Goal: Task Accomplishment & Management: Manage account settings

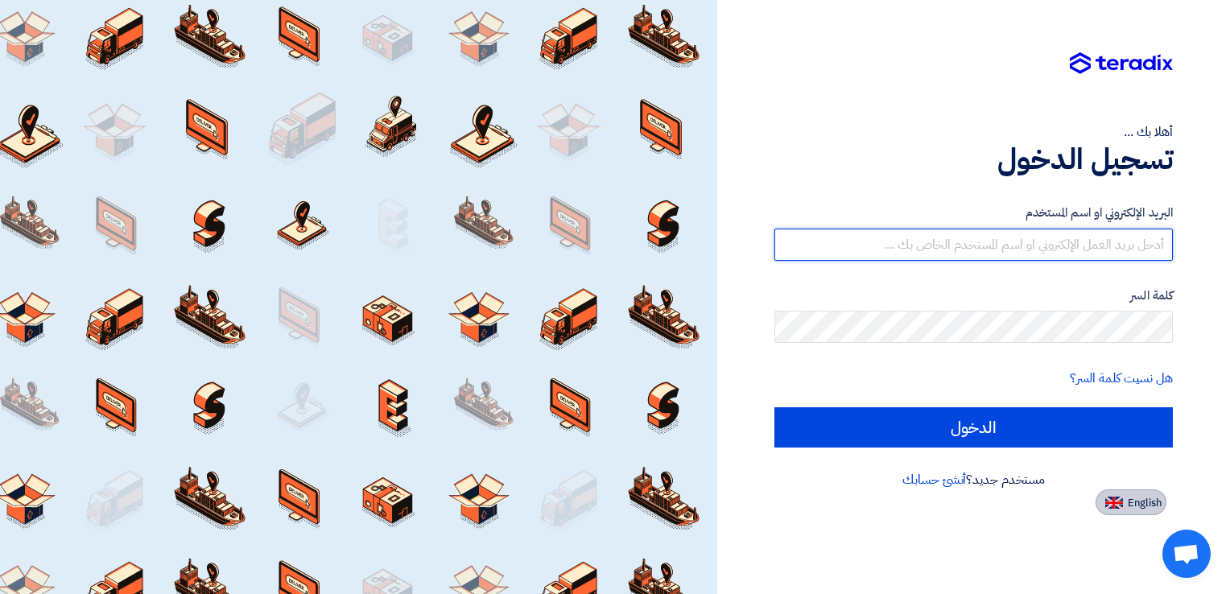
type input "[EMAIL_ADDRESS][DOMAIN_NAME]"
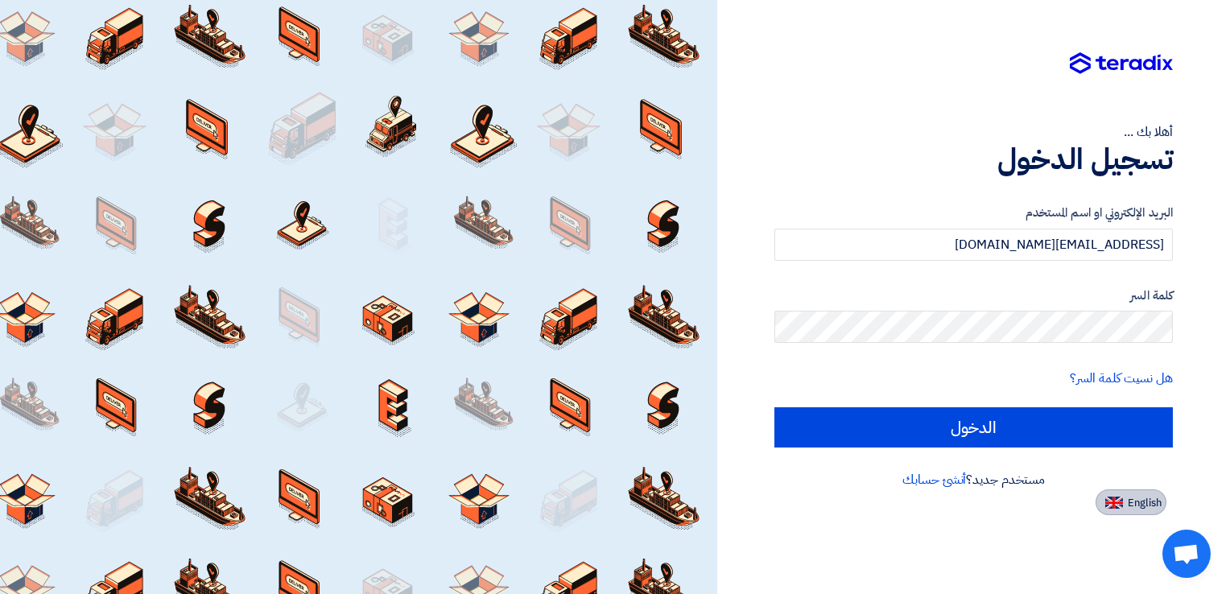
click at [1116, 497] on img at bounding box center [1115, 503] width 18 height 12
type input "Sign in"
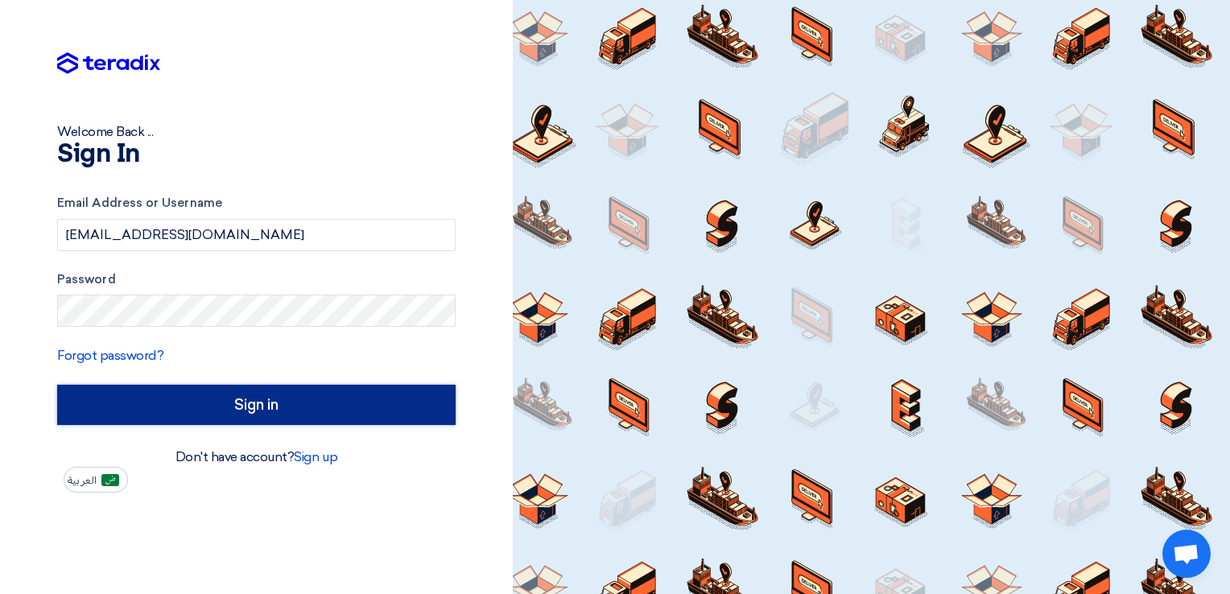
click at [237, 412] on input "Sign in" at bounding box center [256, 405] width 399 height 40
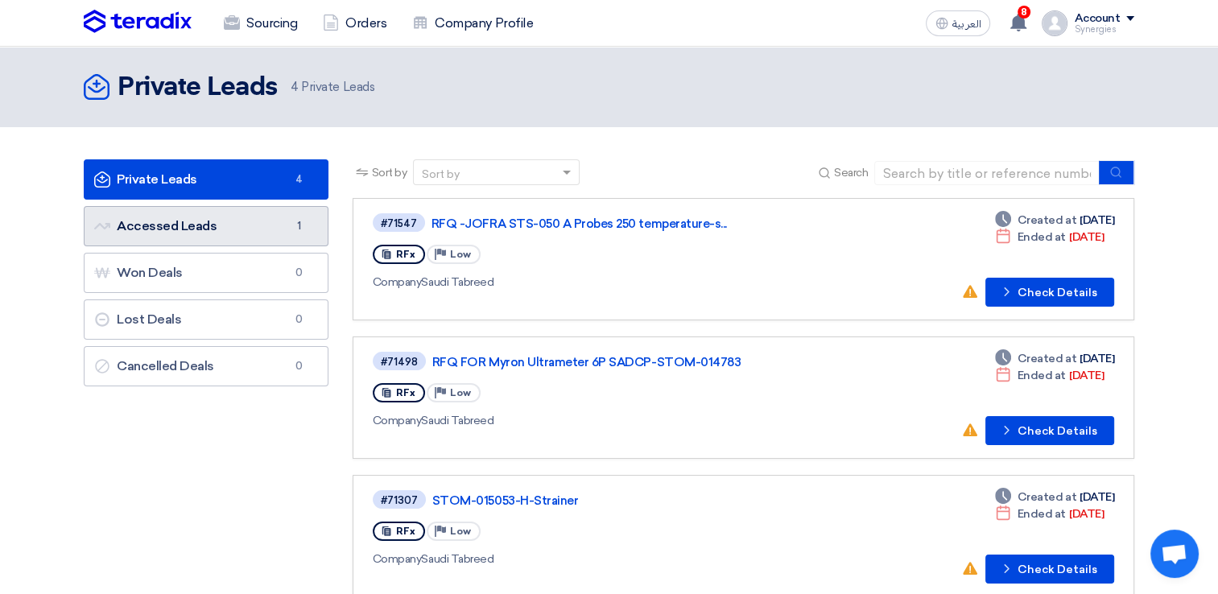
click at [143, 211] on link "Accessed Leads Accessed Leads 1" at bounding box center [206, 226] width 245 height 40
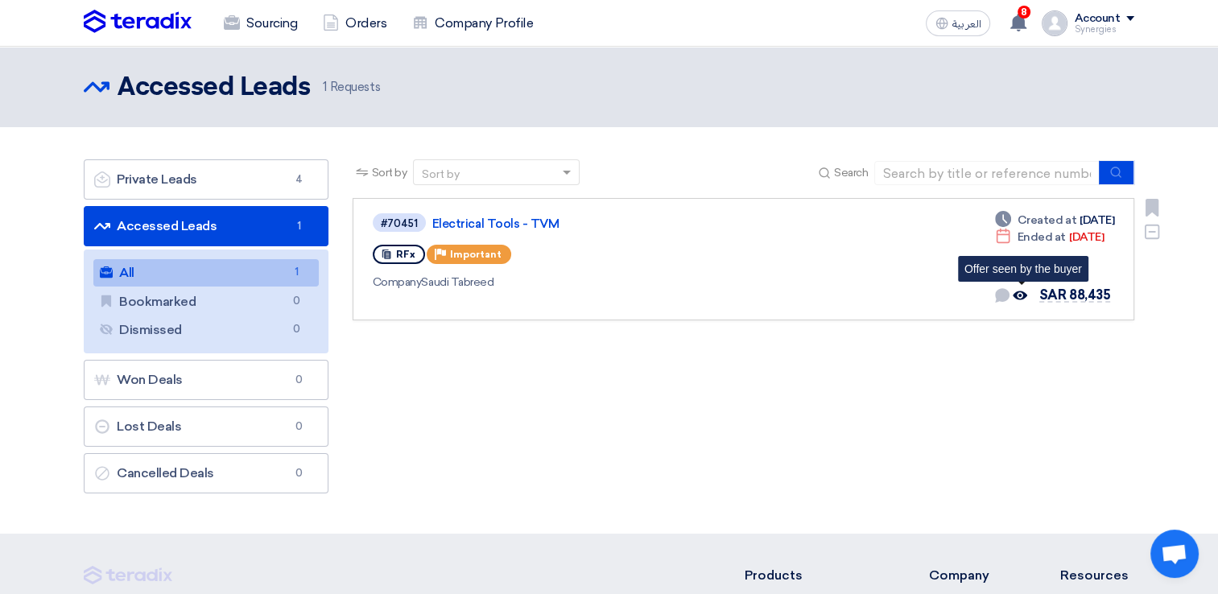
click at [1022, 295] on use at bounding box center [1020, 295] width 14 height 9
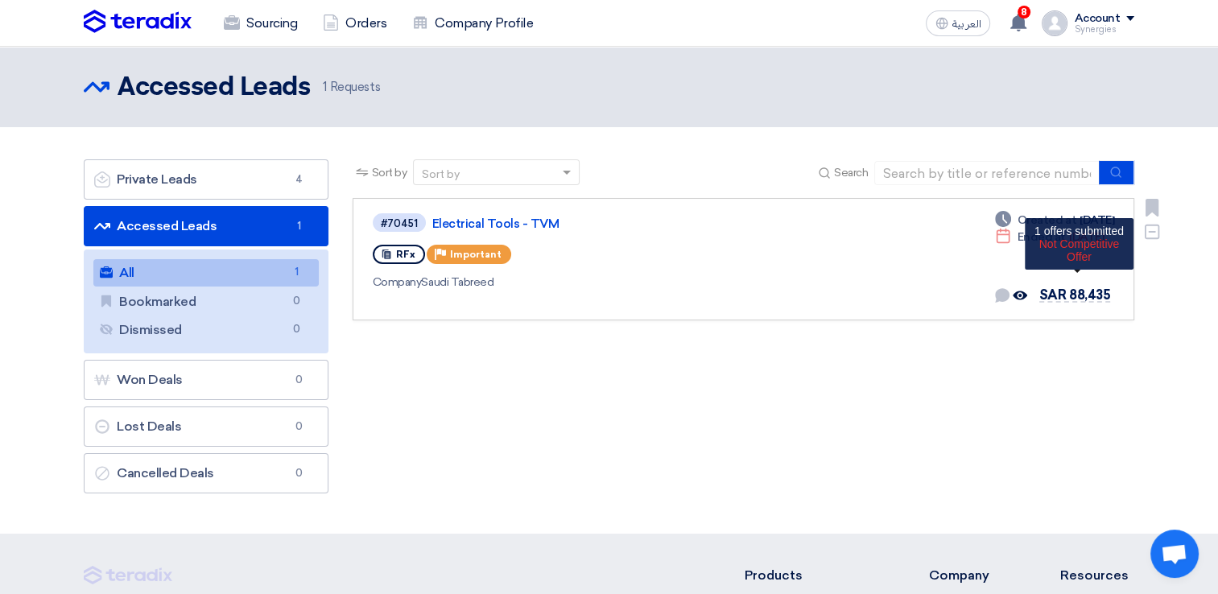
click at [1056, 291] on span "SAR 88,435" at bounding box center [1075, 294] width 71 height 15
click at [925, 276] on div "#70451 Electrical Tools - TVM RFx Priority Important Company Saudi Tabreed Dead…" at bounding box center [744, 259] width 742 height 95
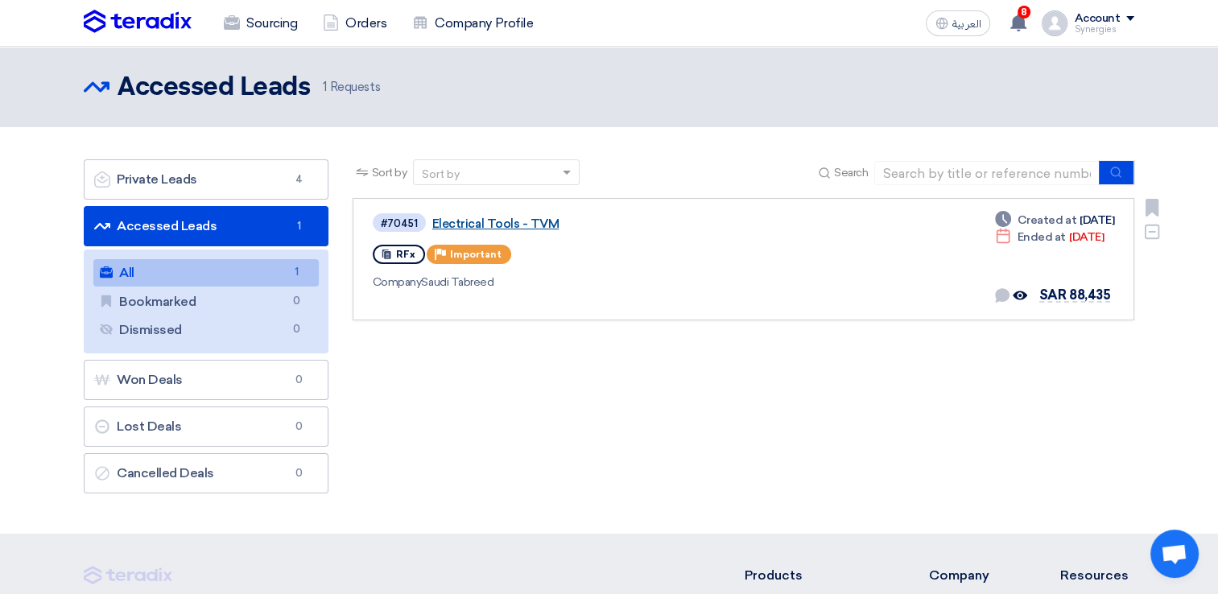
click at [518, 217] on link "Electrical Tools - TVM" at bounding box center [633, 224] width 403 height 14
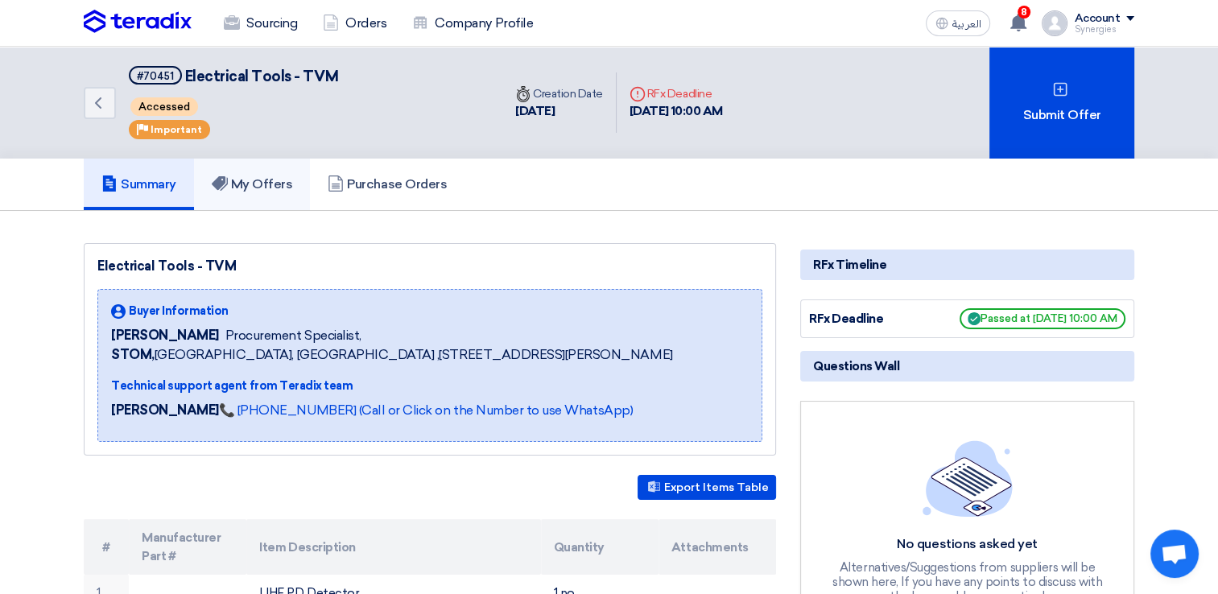
click at [256, 185] on h5 "My Offers" at bounding box center [252, 184] width 81 height 16
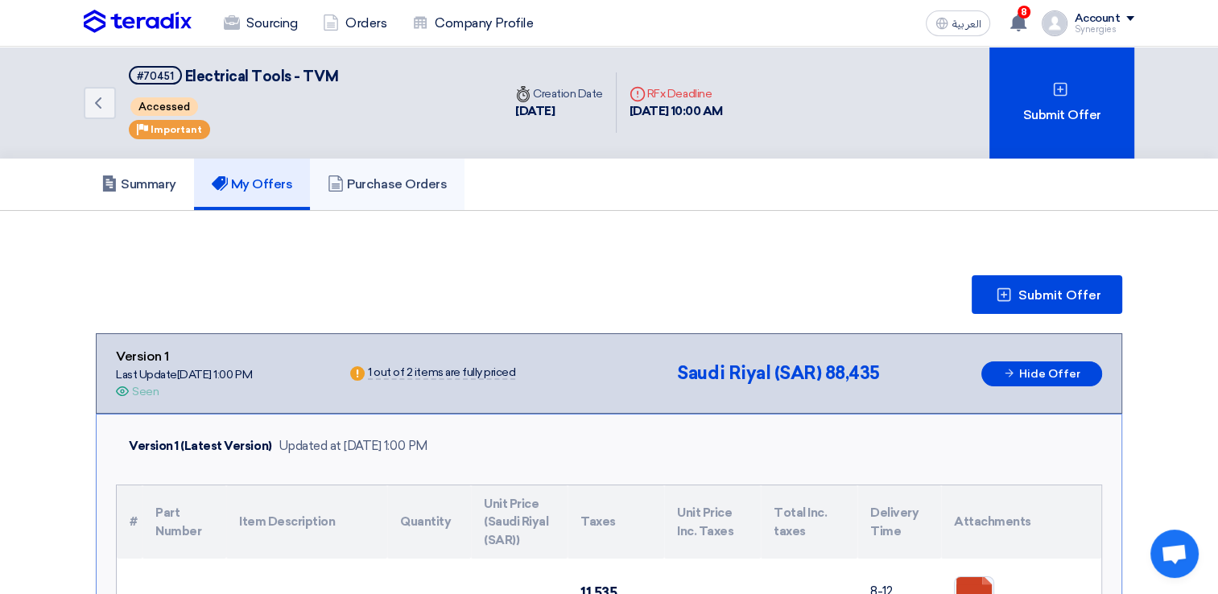
click at [446, 179] on h5 "Purchase Orders" at bounding box center [387, 184] width 119 height 16
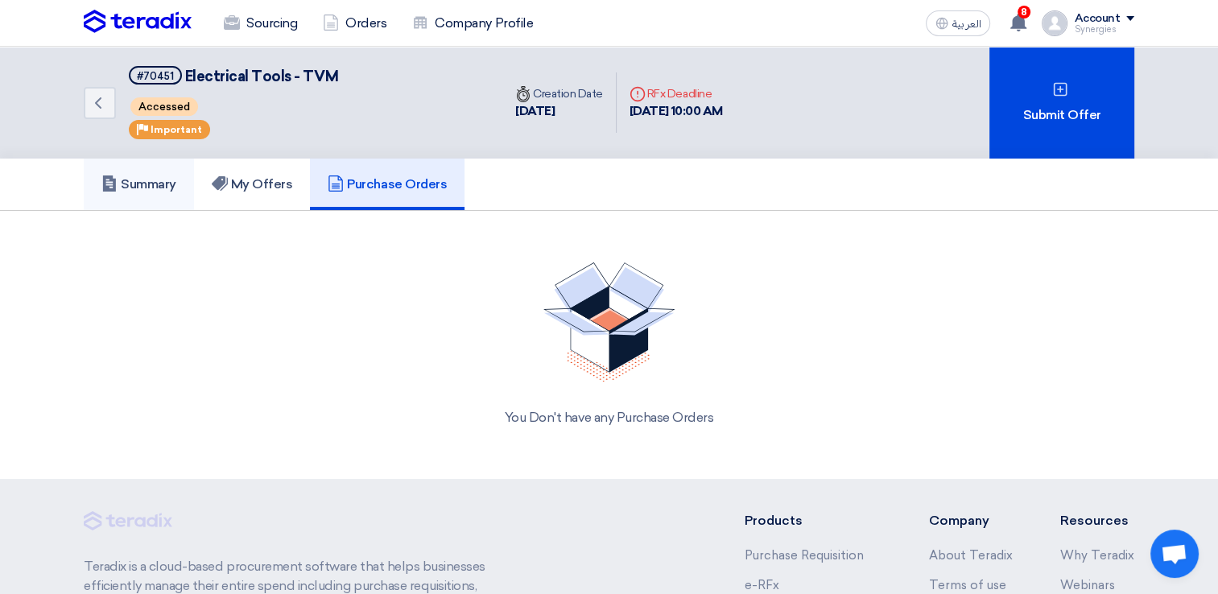
click at [138, 171] on link "Summary" at bounding box center [139, 185] width 110 height 52
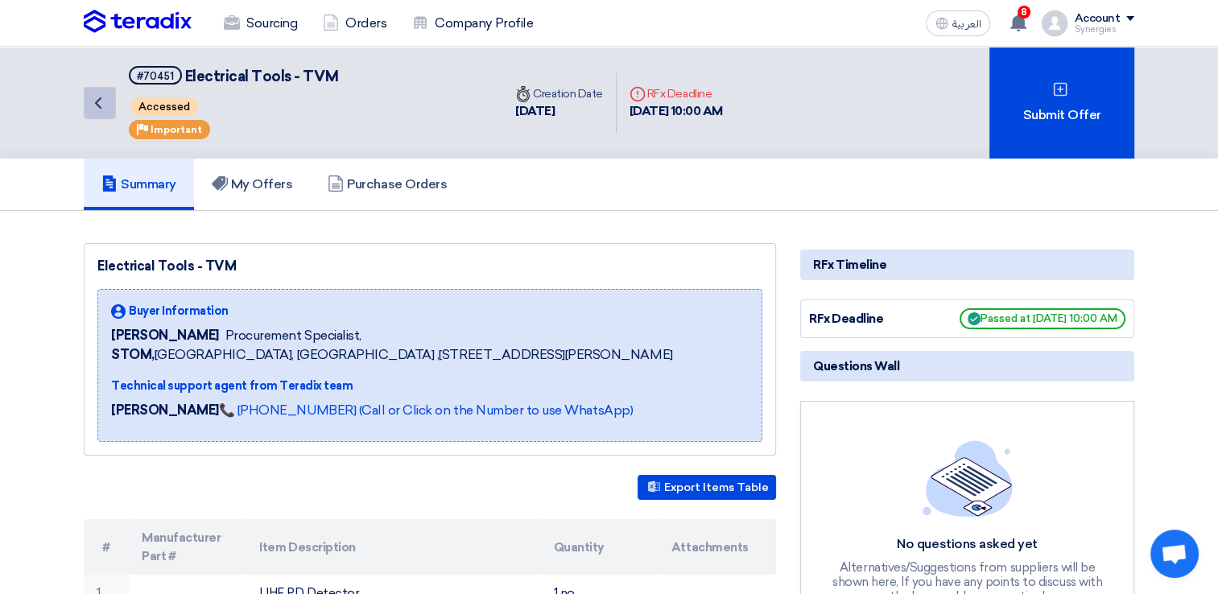
click at [96, 111] on icon "Back" at bounding box center [98, 102] width 19 height 19
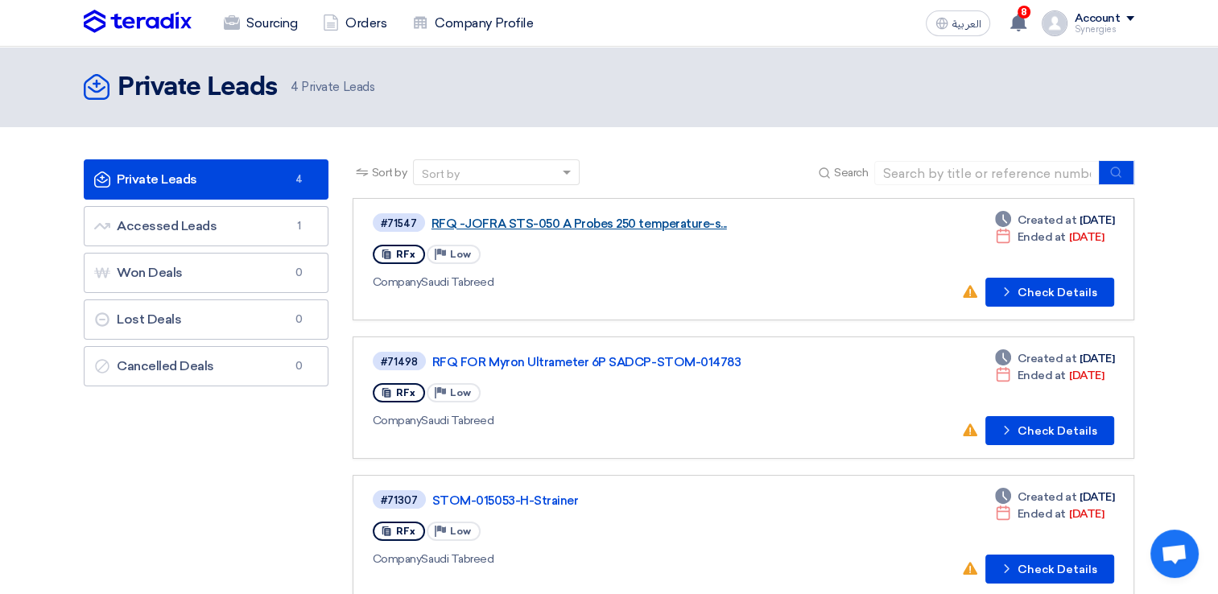
click at [555, 222] on link "RFQ -JOFRA STS-050 A Probes 250 temperature-s..." at bounding box center [633, 224] width 403 height 14
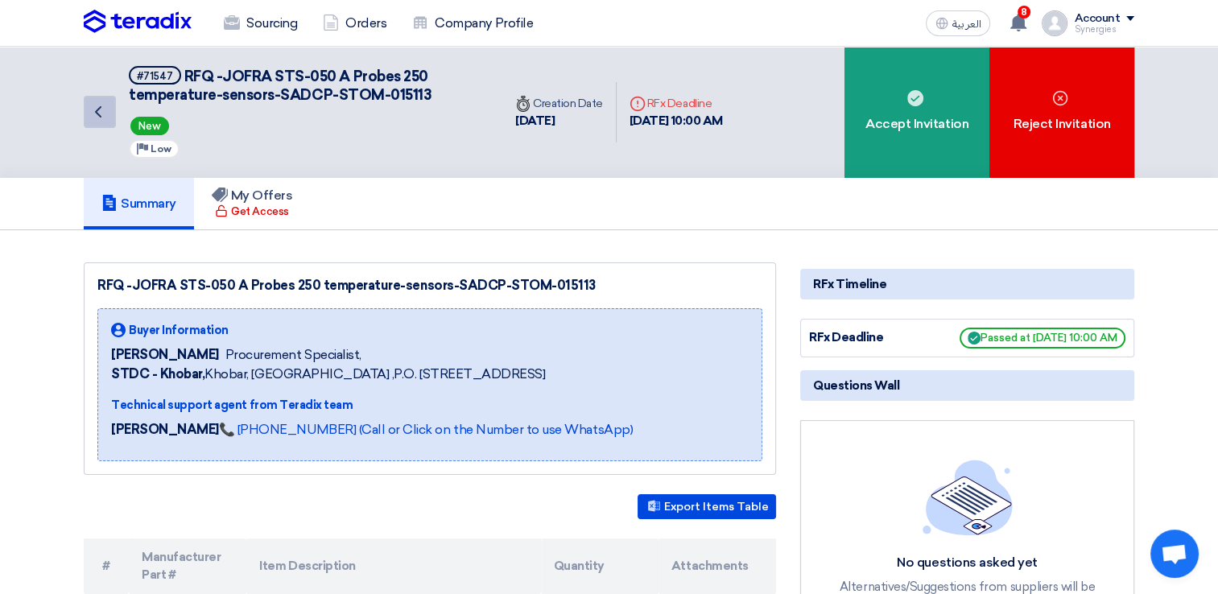
click at [98, 114] on use at bounding box center [98, 111] width 6 height 11
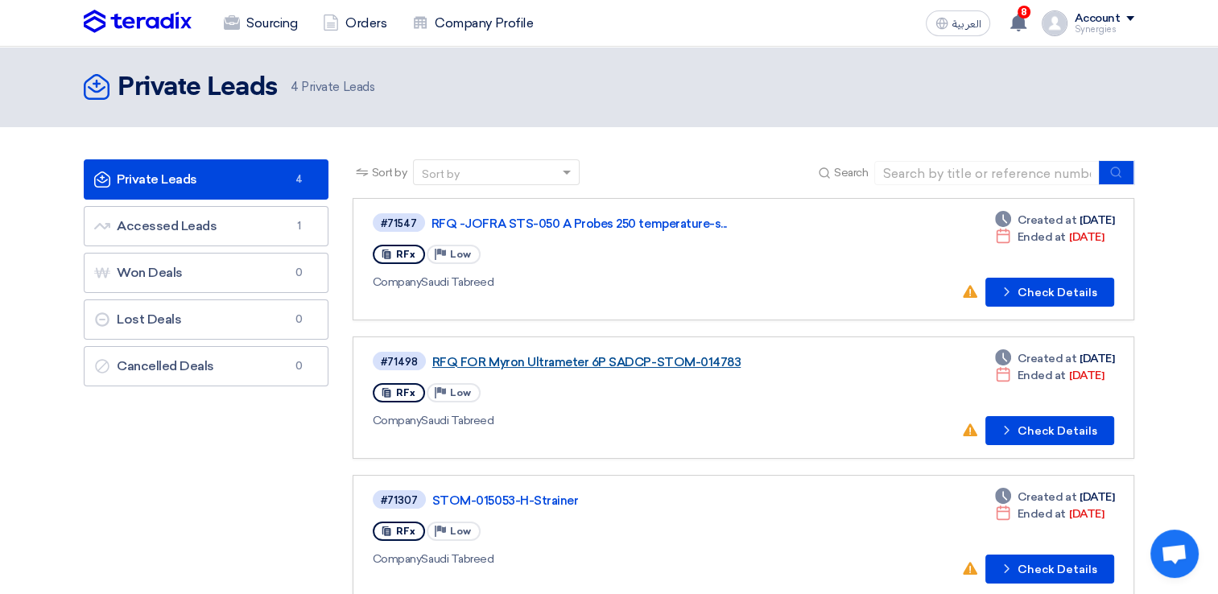
click at [580, 360] on link "RFQ FOR Myron Ultrameter 6P SADCP-STOM-014783" at bounding box center [633, 362] width 403 height 14
